Goal: Answer question/provide support: Share knowledge or assist other users

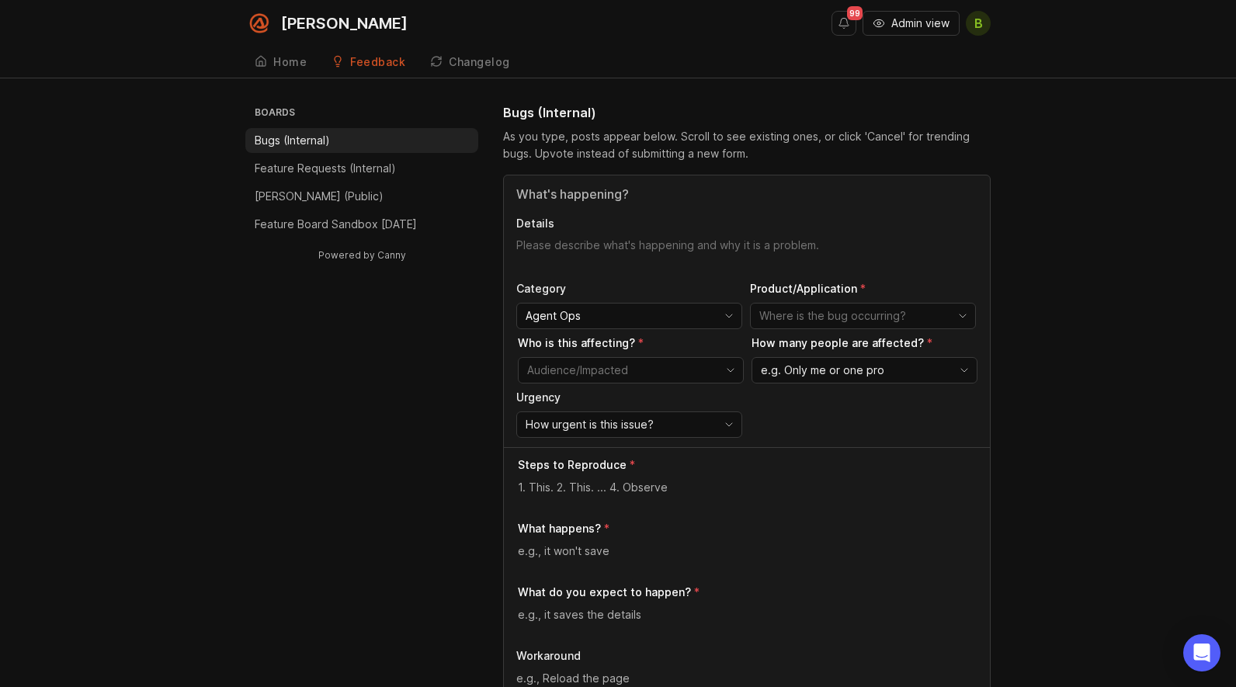
click at [626, 199] on input "Title" at bounding box center [746, 194] width 461 height 19
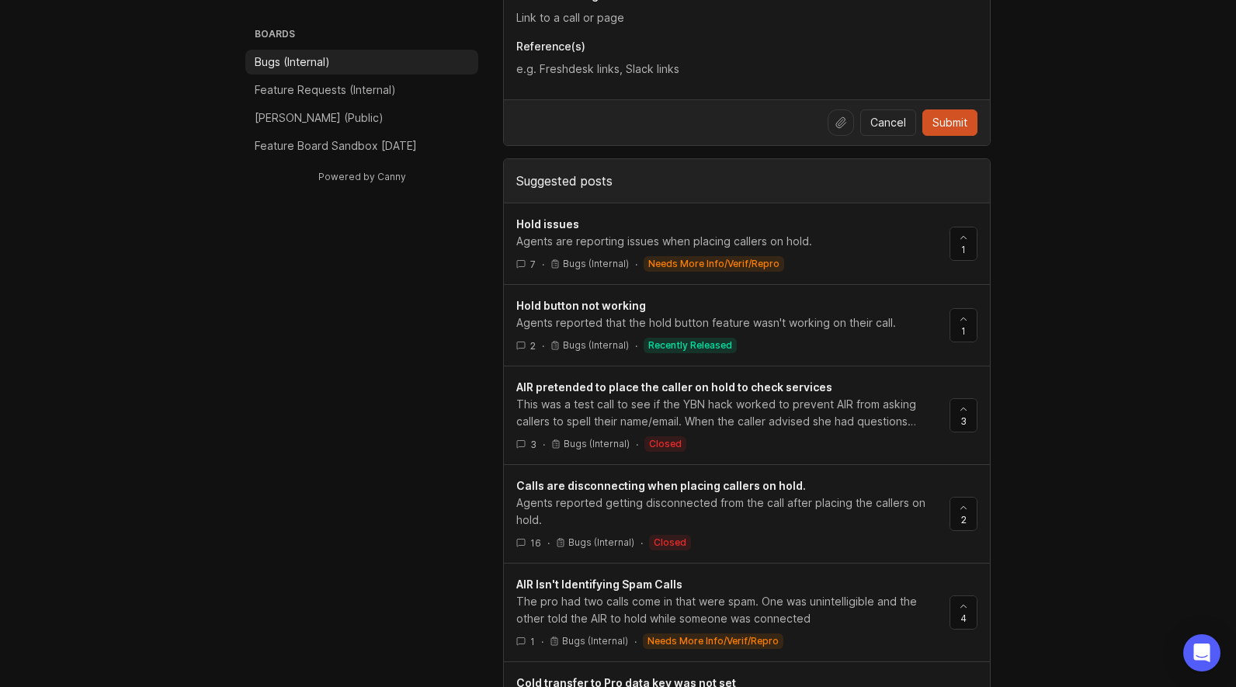
scroll to position [776, 0]
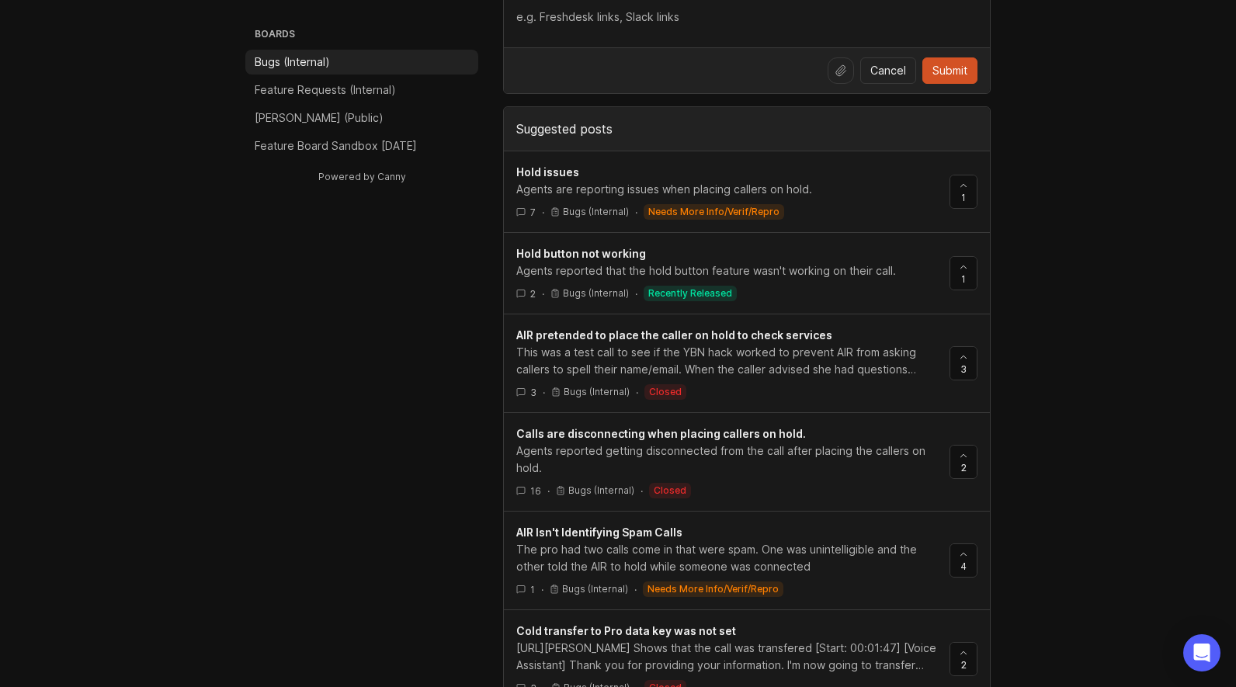
type input "hold"
click at [766, 435] on span "Calls are disconnecting when placing callers on hold." at bounding box center [661, 433] width 290 height 13
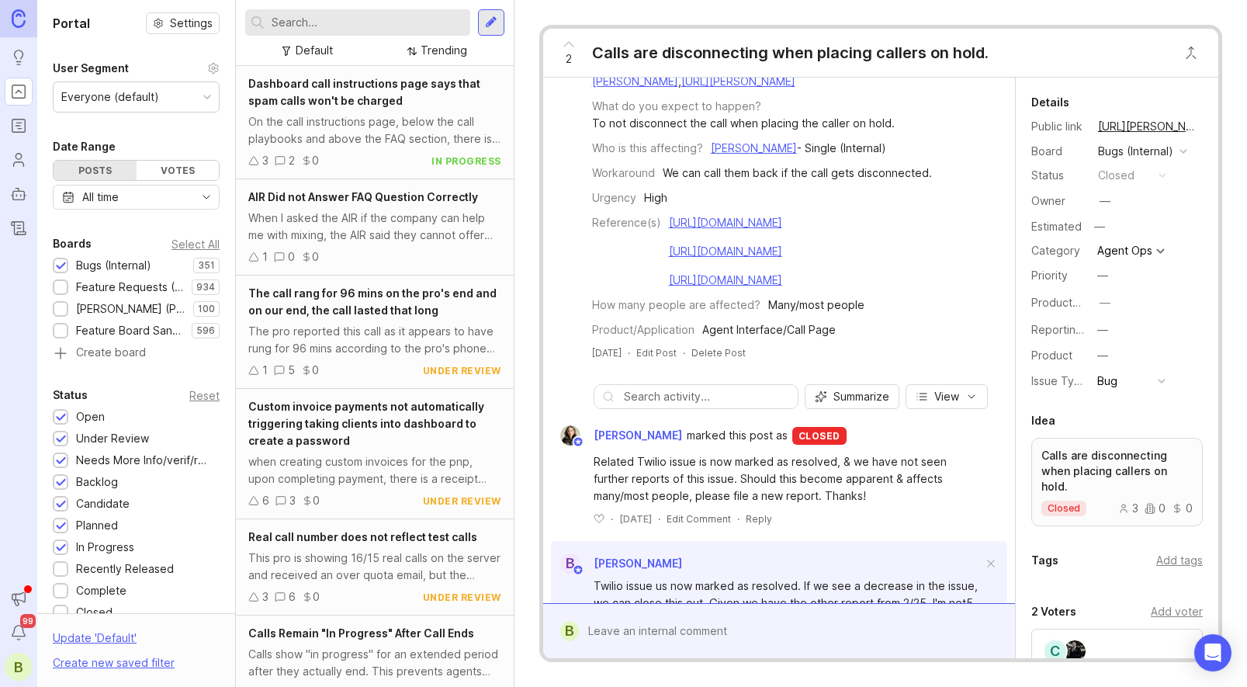
scroll to position [388, 0]
